Goal: Information Seeking & Learning: Learn about a topic

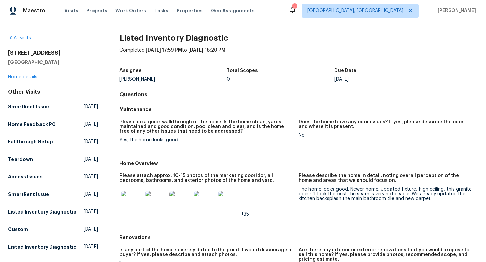
click at [130, 190] on div at bounding box center [131, 202] width 24 height 30
click at [137, 195] on img at bounding box center [132, 202] width 22 height 22
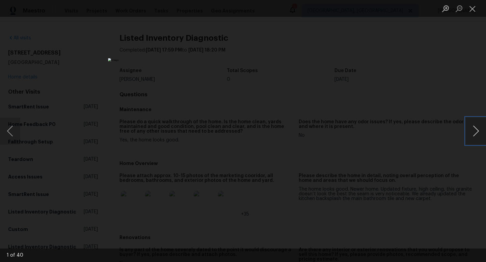
click at [479, 123] on button "Next image" at bounding box center [476, 131] width 20 height 27
click at [13, 134] on button "Previous image" at bounding box center [10, 131] width 20 height 27
click at [476, 133] on button "Next image" at bounding box center [476, 131] width 20 height 27
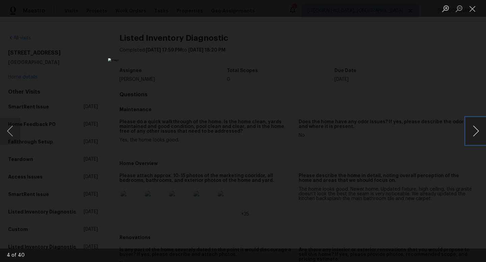
click at [476, 133] on button "Next image" at bounding box center [476, 131] width 20 height 27
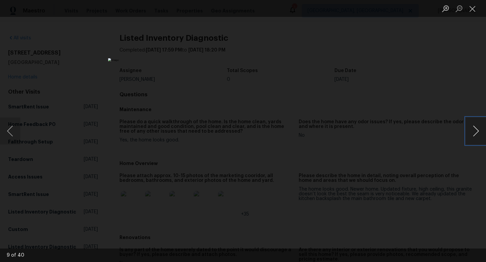
click at [476, 133] on button "Next image" at bounding box center [476, 131] width 20 height 27
drag, startPoint x: 21, startPoint y: 135, endPoint x: 18, endPoint y: 135, distance: 3.7
click at [18, 135] on div "10 of 40" at bounding box center [243, 131] width 486 height 262
click at [14, 134] on button "Previous image" at bounding box center [10, 131] width 20 height 27
click at [429, 151] on div "Lightbox" at bounding box center [243, 131] width 486 height 262
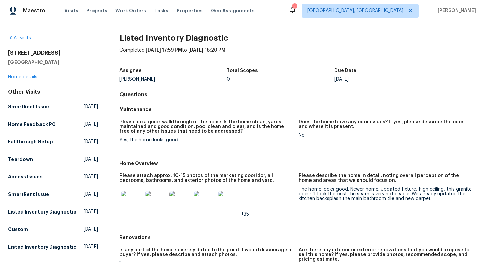
click at [206, 201] on img at bounding box center [205, 202] width 22 height 22
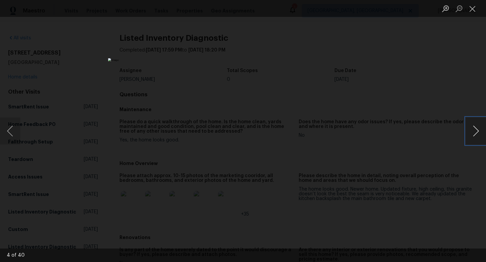
click at [473, 127] on button "Next image" at bounding box center [476, 131] width 20 height 27
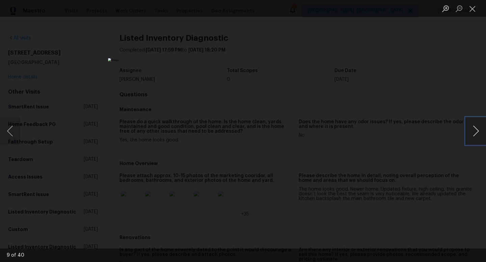
click at [473, 127] on button "Next image" at bounding box center [476, 131] width 20 height 27
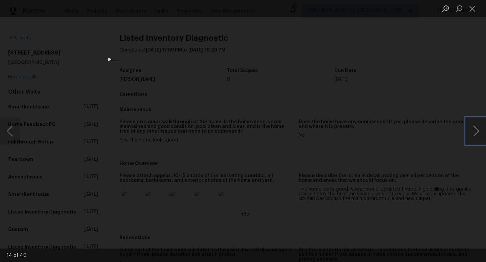
click at [473, 127] on button "Next image" at bounding box center [476, 131] width 20 height 27
click at [7, 133] on button "Previous image" at bounding box center [10, 131] width 20 height 27
click at [477, 128] on button "Next image" at bounding box center [476, 131] width 20 height 27
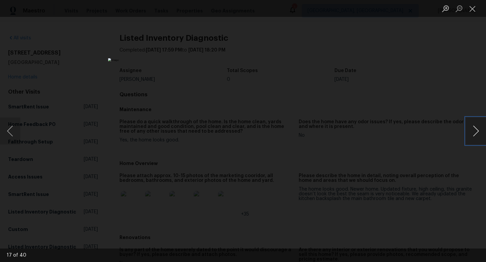
click at [477, 128] on button "Next image" at bounding box center [476, 131] width 20 height 27
click at [415, 112] on div "Lightbox" at bounding box center [243, 131] width 486 height 262
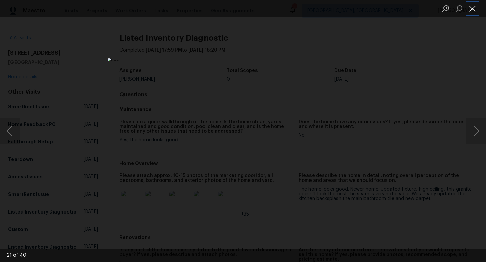
click at [468, 10] on button "Close lightbox" at bounding box center [472, 9] width 13 height 12
